Goal: Task Accomplishment & Management: Use online tool/utility

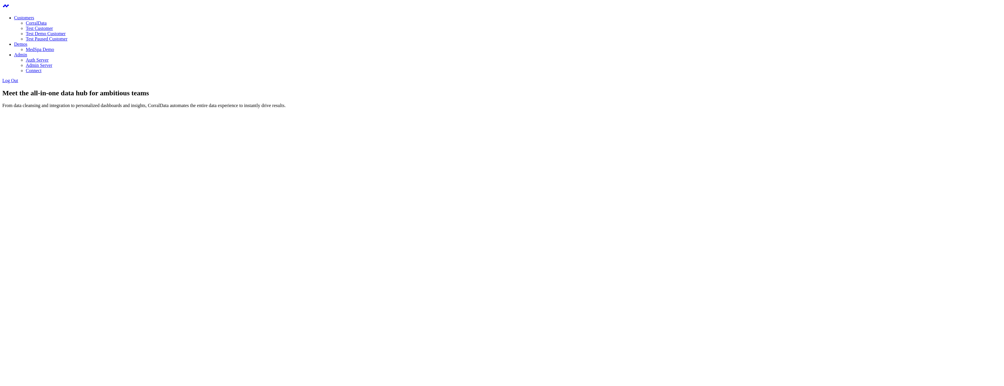
click at [47, 23] on link "CorralData" at bounding box center [36, 23] width 21 height 5
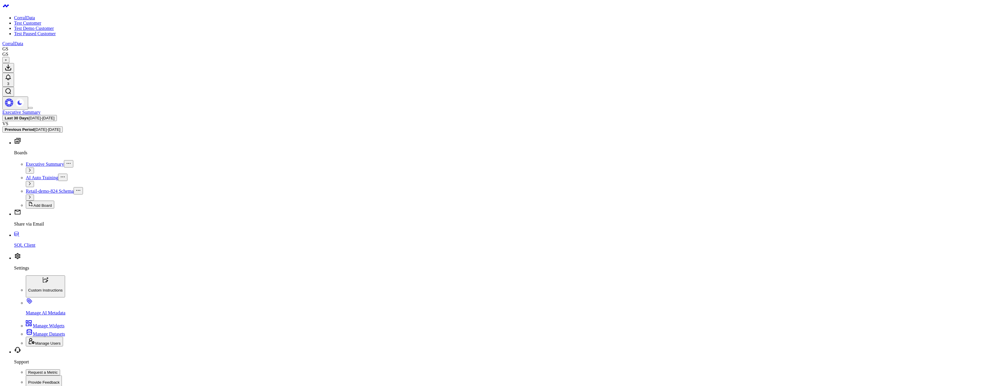
click at [35, 189] on span "Retail-demo-824 Schema" at bounding box center [50, 191] width 48 height 5
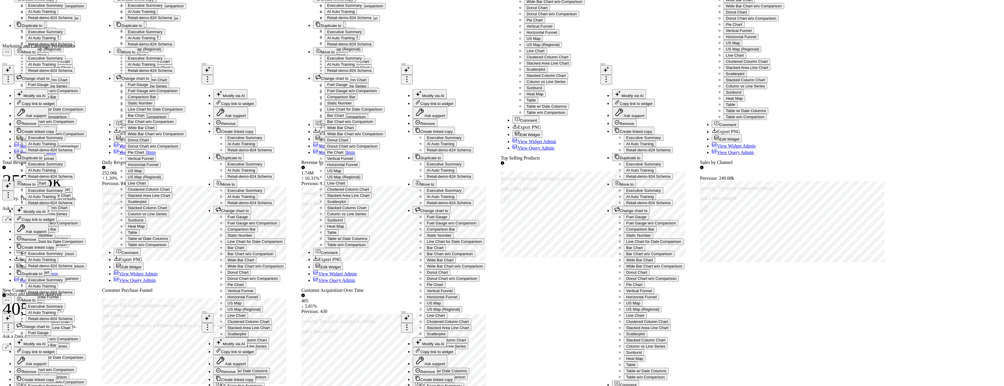
scroll to position [694, 0]
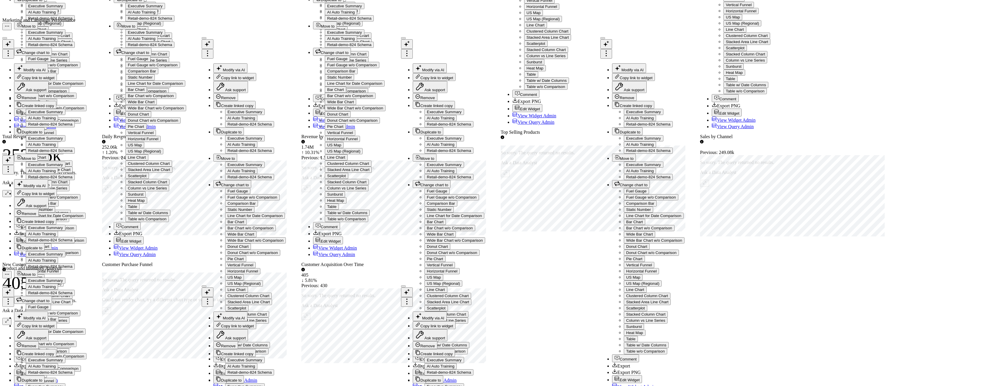
click at [740, 198] on div "Sales Performance Overview Modify via AI Copy link to widget Ask support Remove…" at bounding box center [501, 257] width 999 height 1008
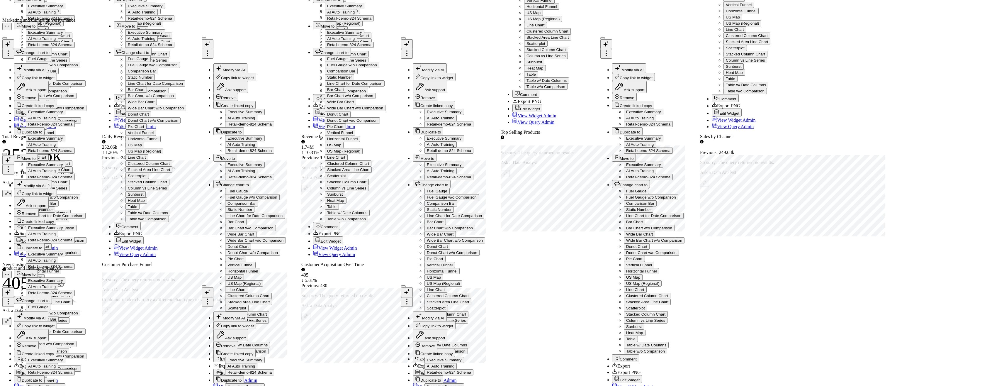
click at [544, 124] on div "Sales Performance Overview Modify via AI Copy link to widget Ask support Remove…" at bounding box center [501, 257] width 999 height 1008
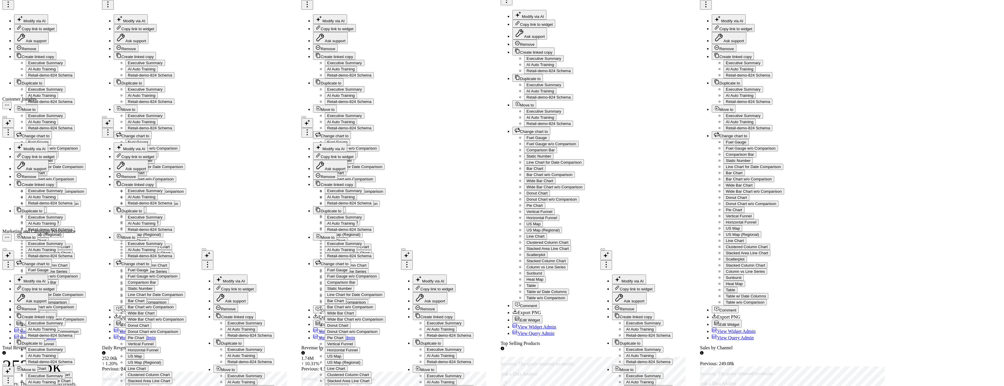
scroll to position [237, 0]
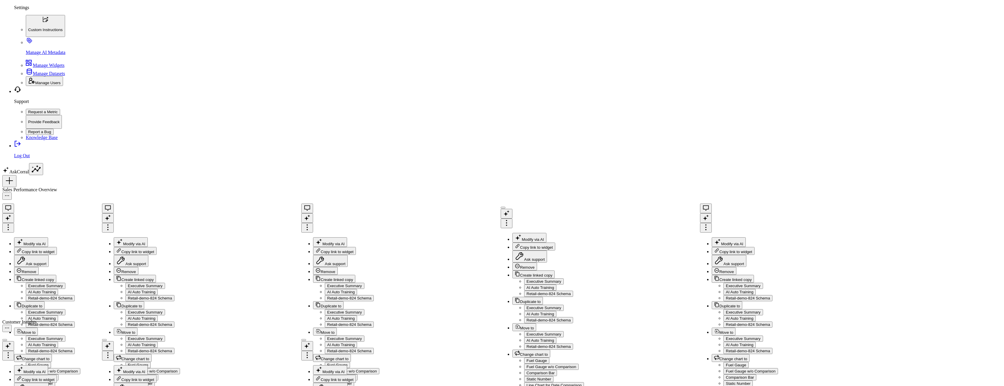
scroll to position [272, 0]
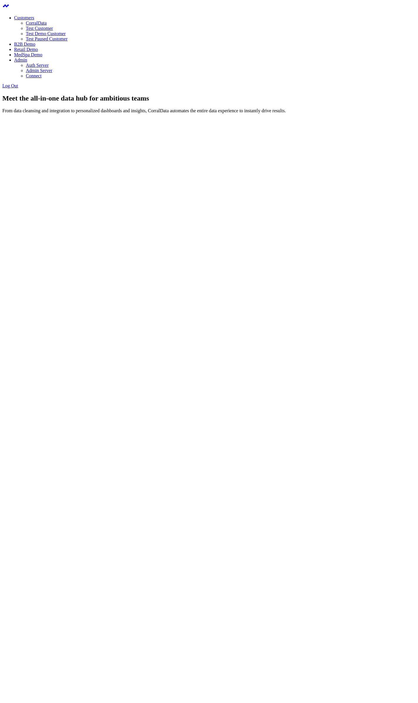
click at [47, 23] on link "CorralData" at bounding box center [36, 23] width 21 height 5
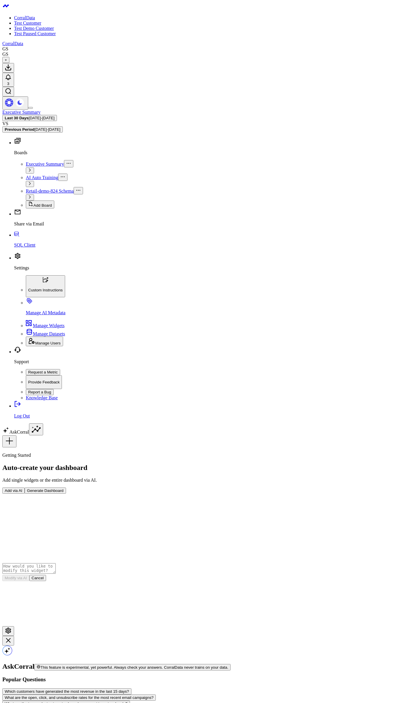
click at [121, 270] on body "CorralData Test Customer Test Demo Customer Test Paused Customer CorralData GS …" at bounding box center [208, 381] width 413 height 759
click at [262, 447] on div "Getting Started Auto-create your dashboard Add single widgets or the entire das…" at bounding box center [208, 505] width 413 height 116
